Goal: Navigation & Orientation: Find specific page/section

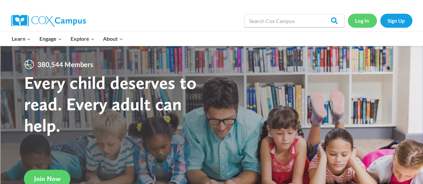
click at [365, 24] on link "Log In" at bounding box center [361, 21] width 29 height 14
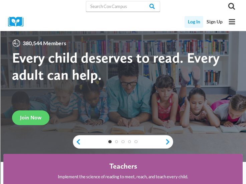
click at [195, 27] on link "Log In" at bounding box center [193, 22] width 19 height 12
